Goal: Information Seeking & Learning: Learn about a topic

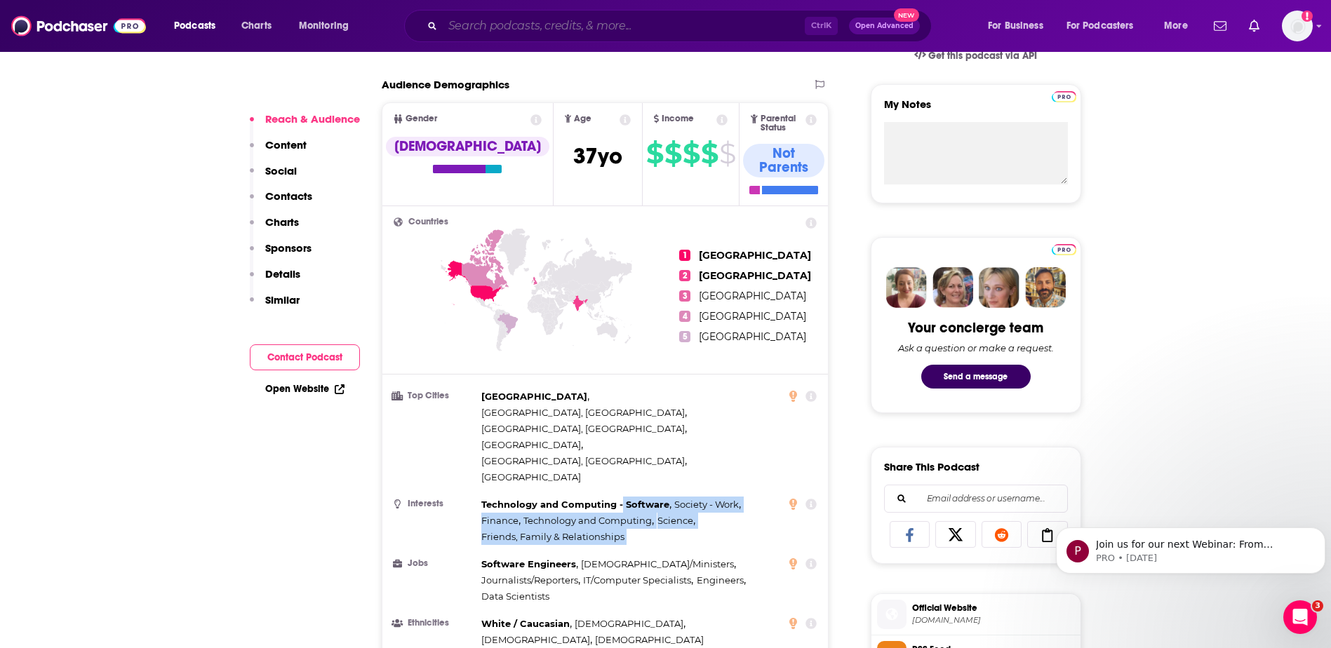
click at [660, 32] on input "Search podcasts, credits, & more..." at bounding box center [624, 26] width 362 height 22
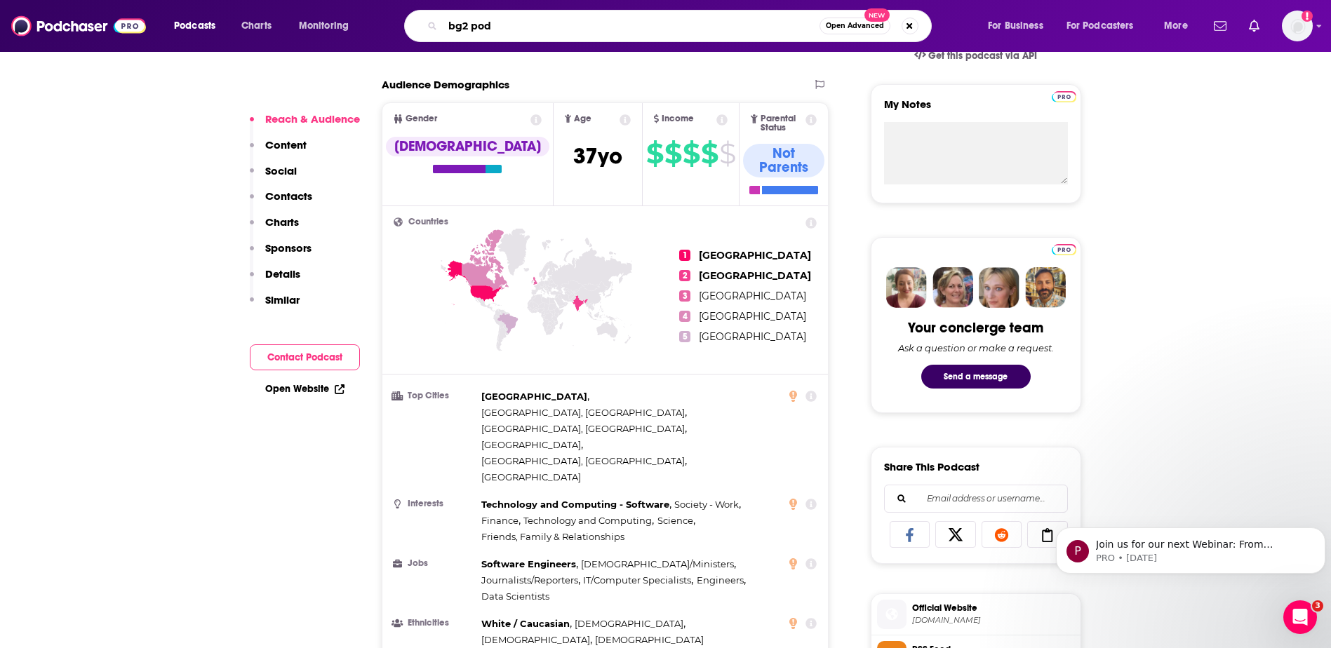
type input "bg2pod"
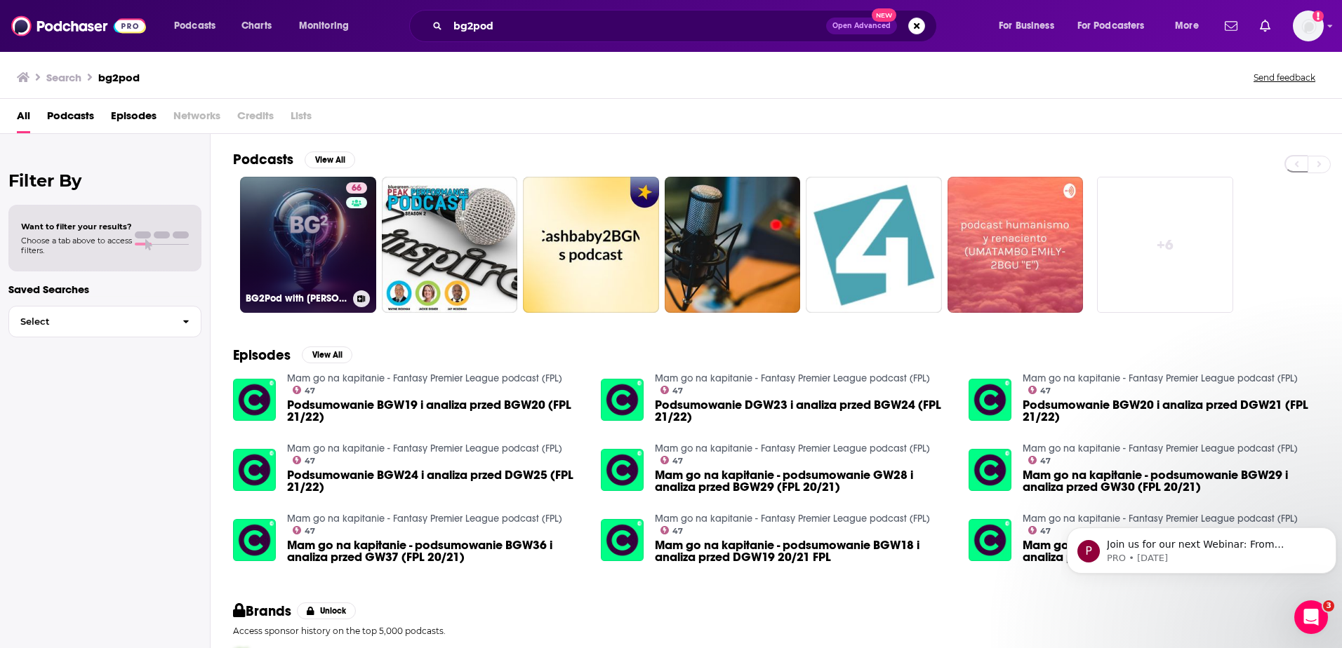
drag, startPoint x: 308, startPoint y: 260, endPoint x: 270, endPoint y: 246, distance: 41.1
click at [270, 246] on link "66 BG2Pod with [PERSON_NAME] and [PERSON_NAME]" at bounding box center [308, 245] width 136 height 136
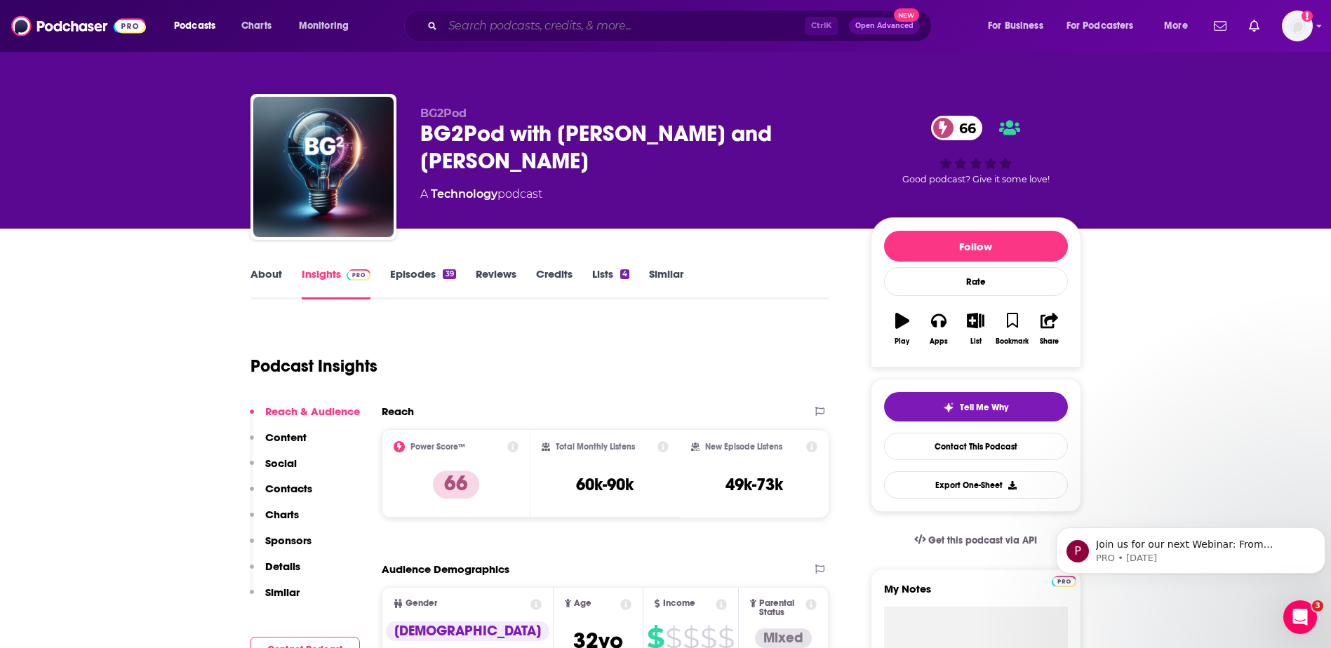
click at [633, 34] on input "Search podcasts, credits, & more..." at bounding box center [624, 26] width 362 height 22
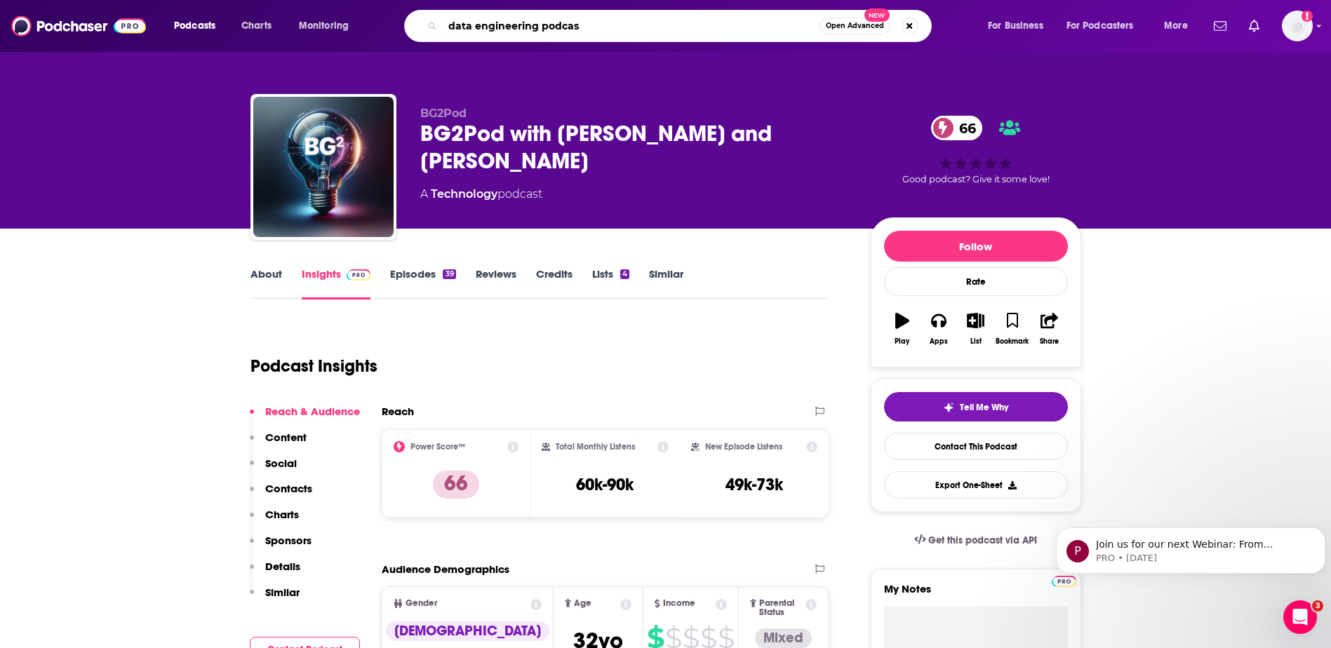
type input "data engineering podcast"
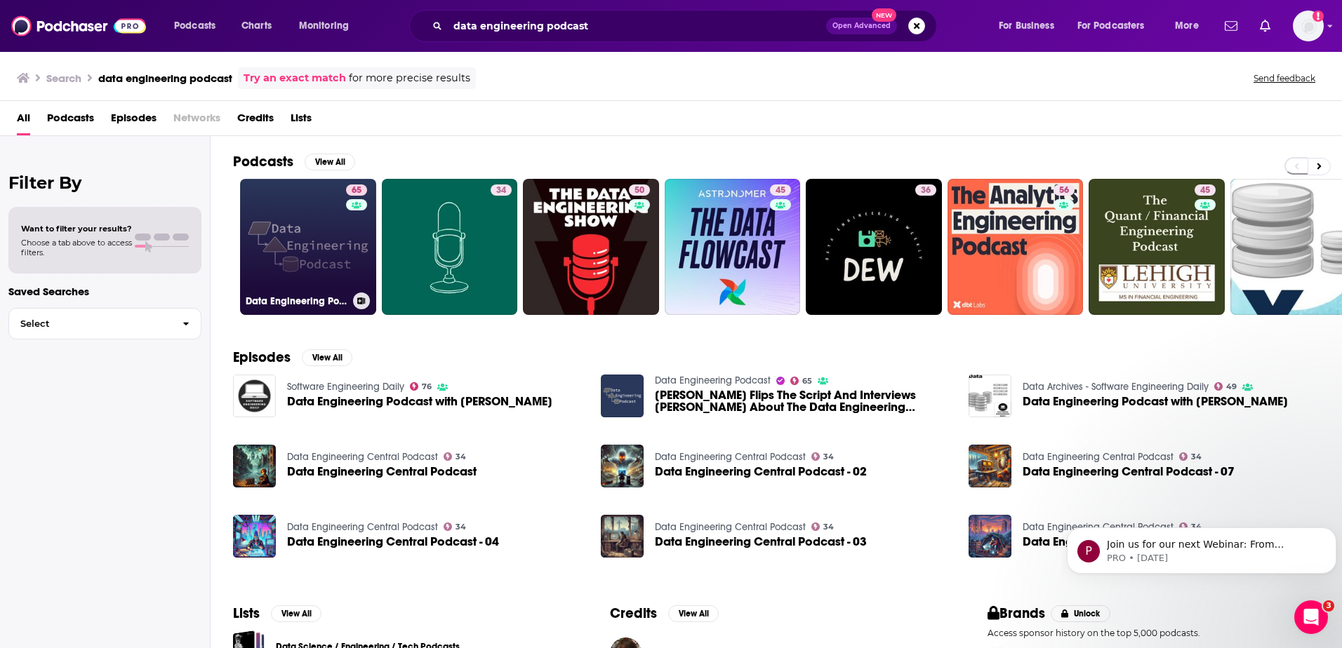
click at [324, 261] on link "65 Data Engineering Podcast" at bounding box center [308, 247] width 136 height 136
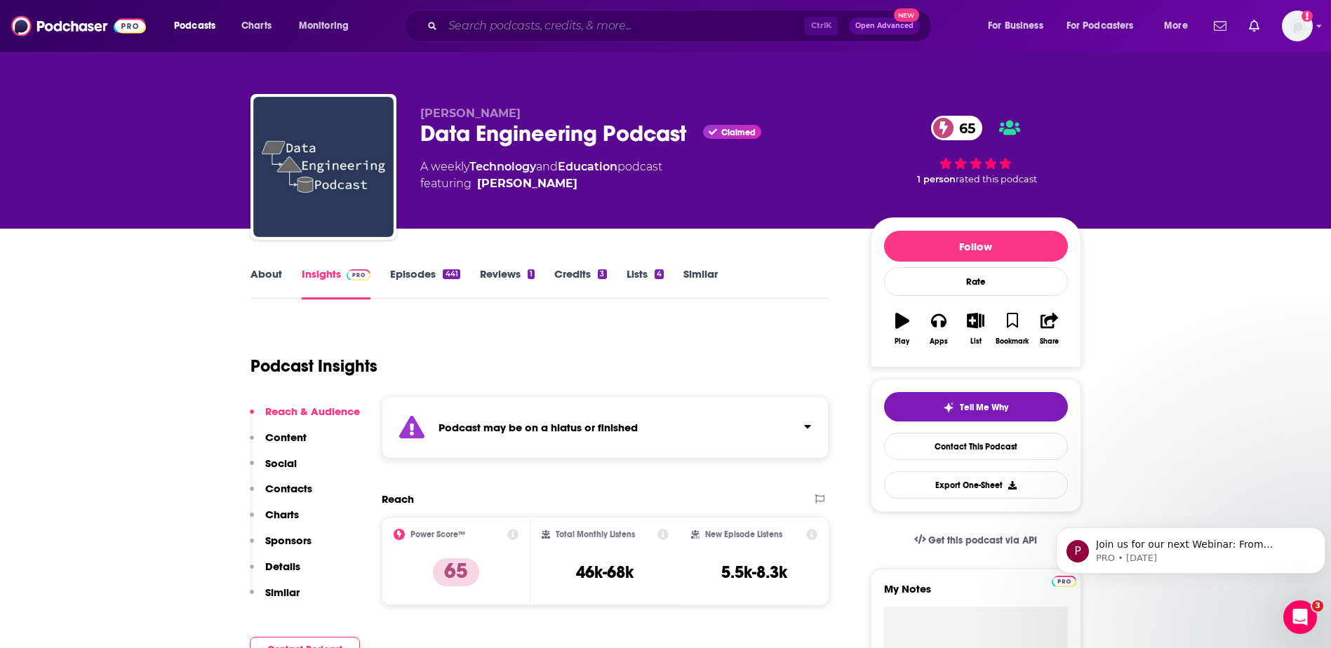
click at [495, 32] on input "Search podcasts, credits, & more..." at bounding box center [624, 26] width 362 height 22
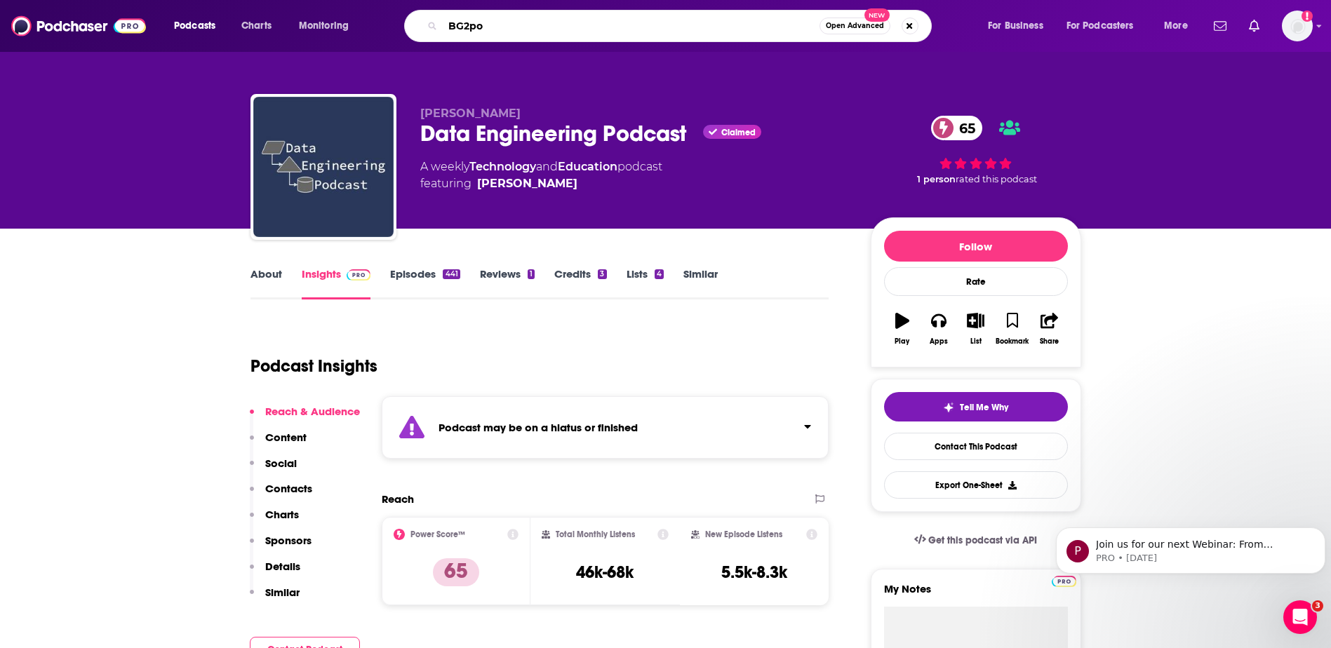
type input "BG2pod"
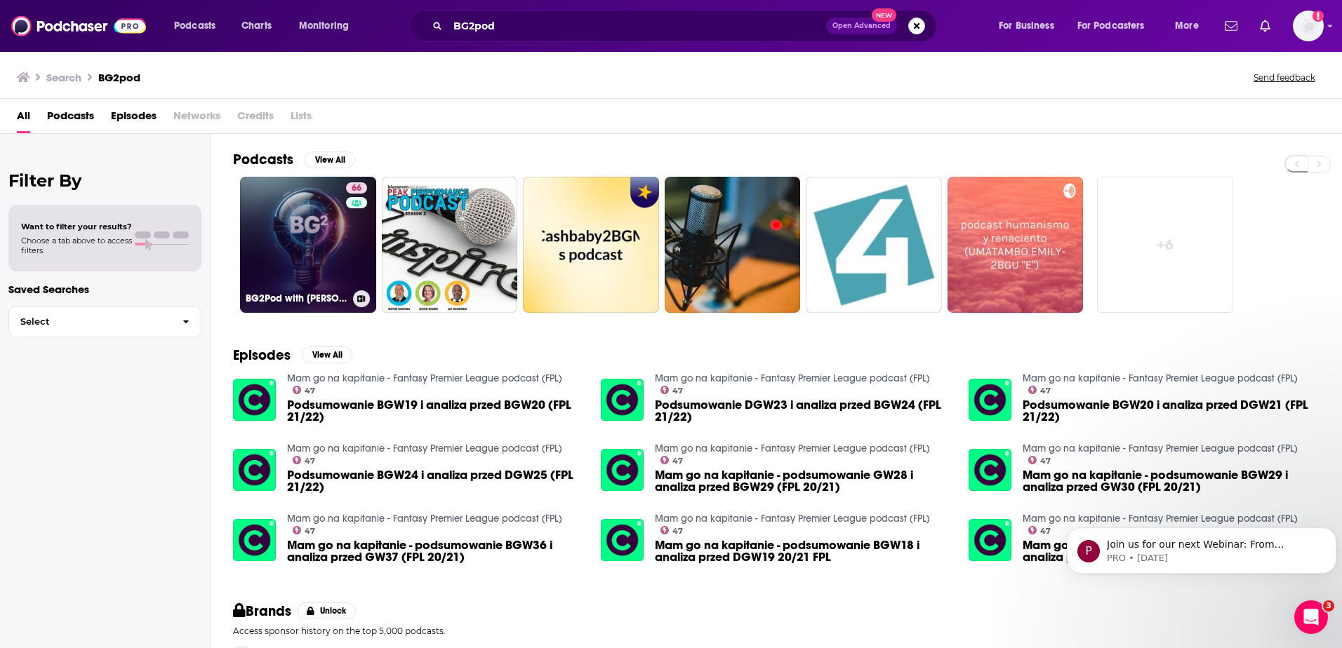
click at [293, 265] on link "66 BG2Pod with [PERSON_NAME] and [PERSON_NAME]" at bounding box center [308, 245] width 136 height 136
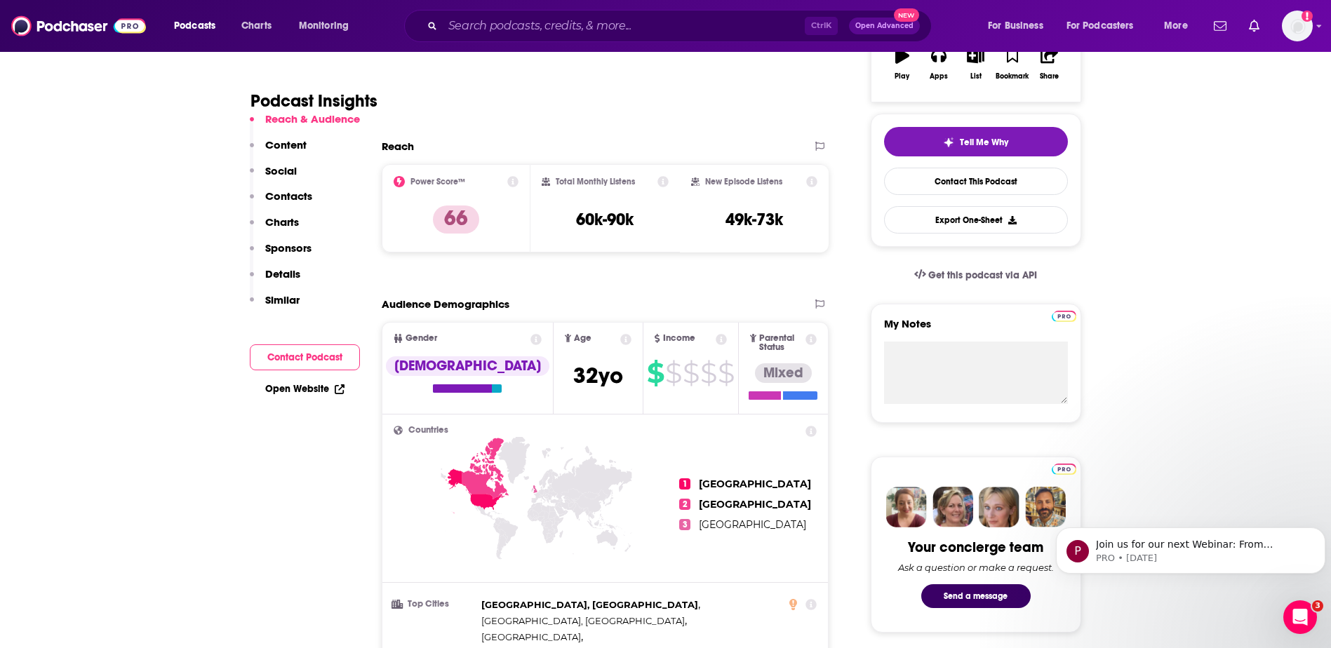
scroll to position [499, 0]
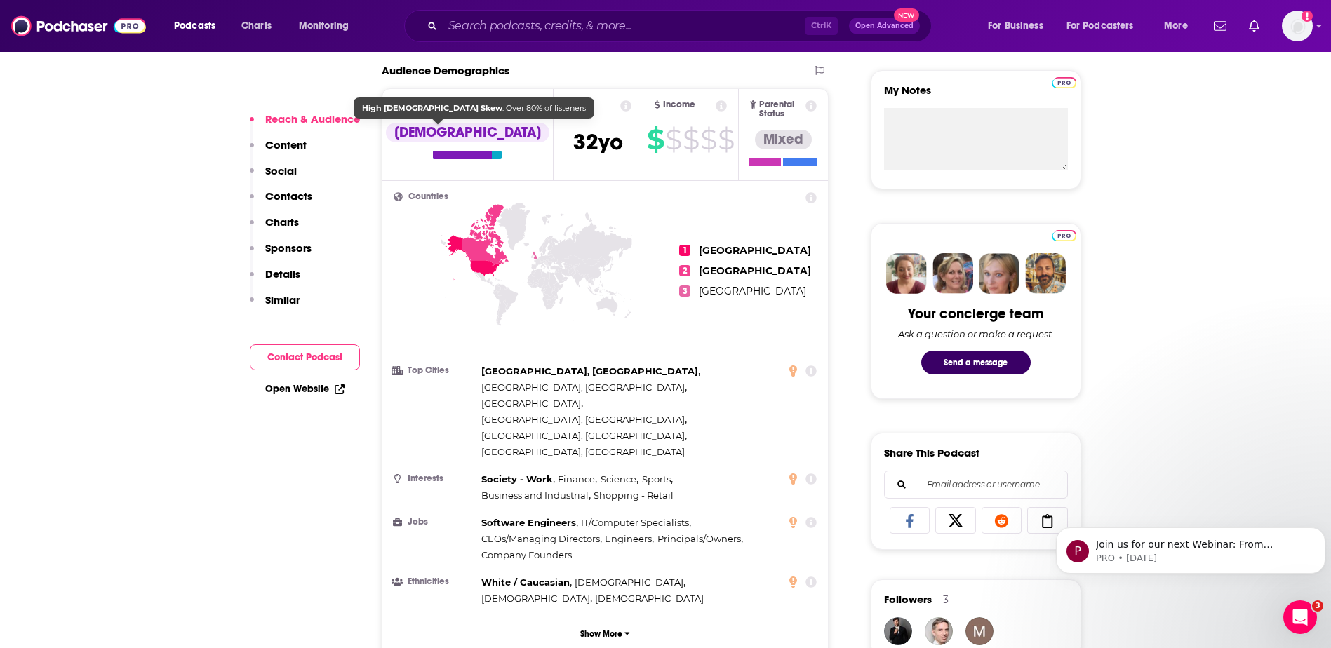
click at [437, 136] on div "[DEMOGRAPHIC_DATA]" at bounding box center [468, 133] width 164 height 20
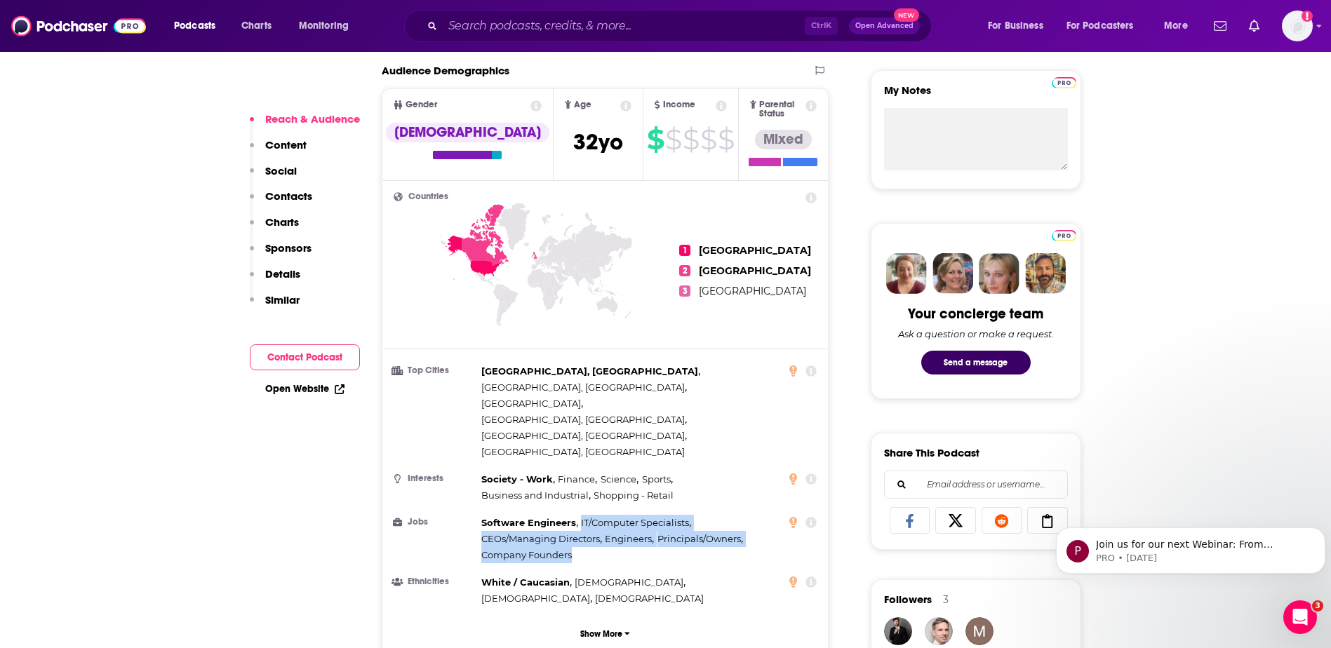
drag, startPoint x: 579, startPoint y: 451, endPoint x: 575, endPoint y: 485, distance: 34.6
click at [575, 515] on div "Software Engineers , IT/Computer Specialists , CEOs/Managing Directors , Engine…" at bounding box center [631, 539] width 300 height 48
drag, startPoint x: 575, startPoint y: 485, endPoint x: 524, endPoint y: 476, distance: 52.0
copy div "IT/Computer Specialists , CEOs/Managing Directors , Engineers , Principals/Owne…"
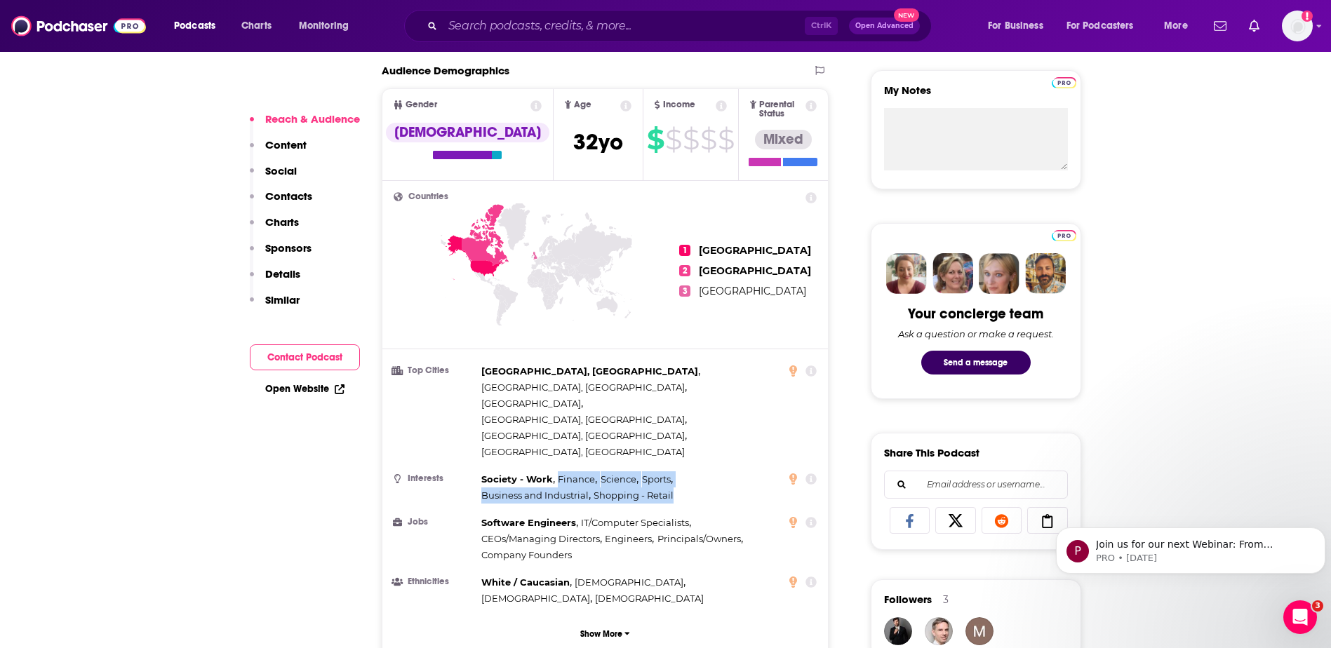
drag, startPoint x: 557, startPoint y: 407, endPoint x: 676, endPoint y: 430, distance: 121.4
click at [676, 472] on div "Society - Work , Finance , Science , Sports , Business and Industrial , Shoppin…" at bounding box center [631, 488] width 300 height 32
drag, startPoint x: 676, startPoint y: 430, endPoint x: 605, endPoint y: 430, distance: 70.9
copy div "Finance , Science , Sports , Business and Industrial , Shopping - Retail"
